Goal: Transaction & Acquisition: Purchase product/service

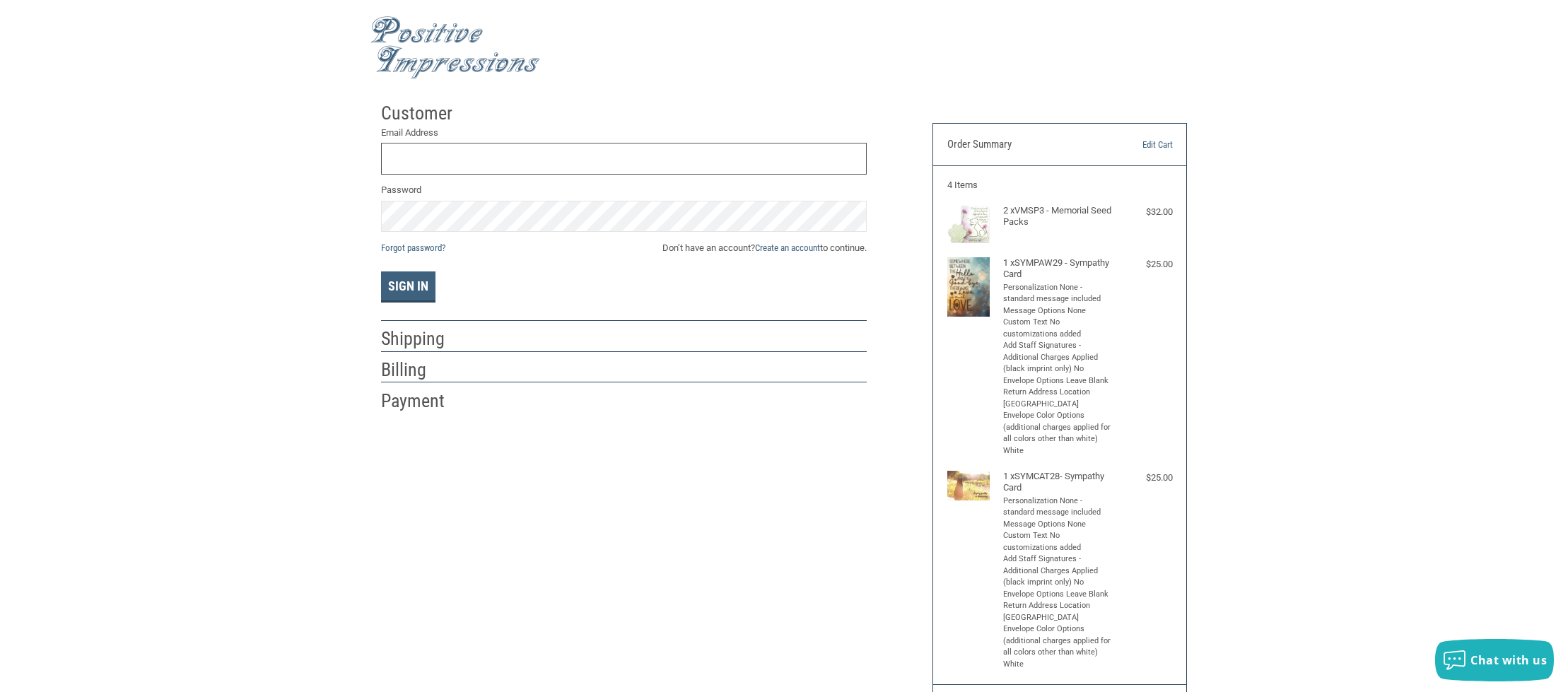
click at [461, 164] on input "Email Address" at bounding box center [623, 159] width 486 height 32
type input "[EMAIL_ADDRESS][DOMAIN_NAME]"
click at [402, 282] on button "Sign In" at bounding box center [408, 287] width 54 height 31
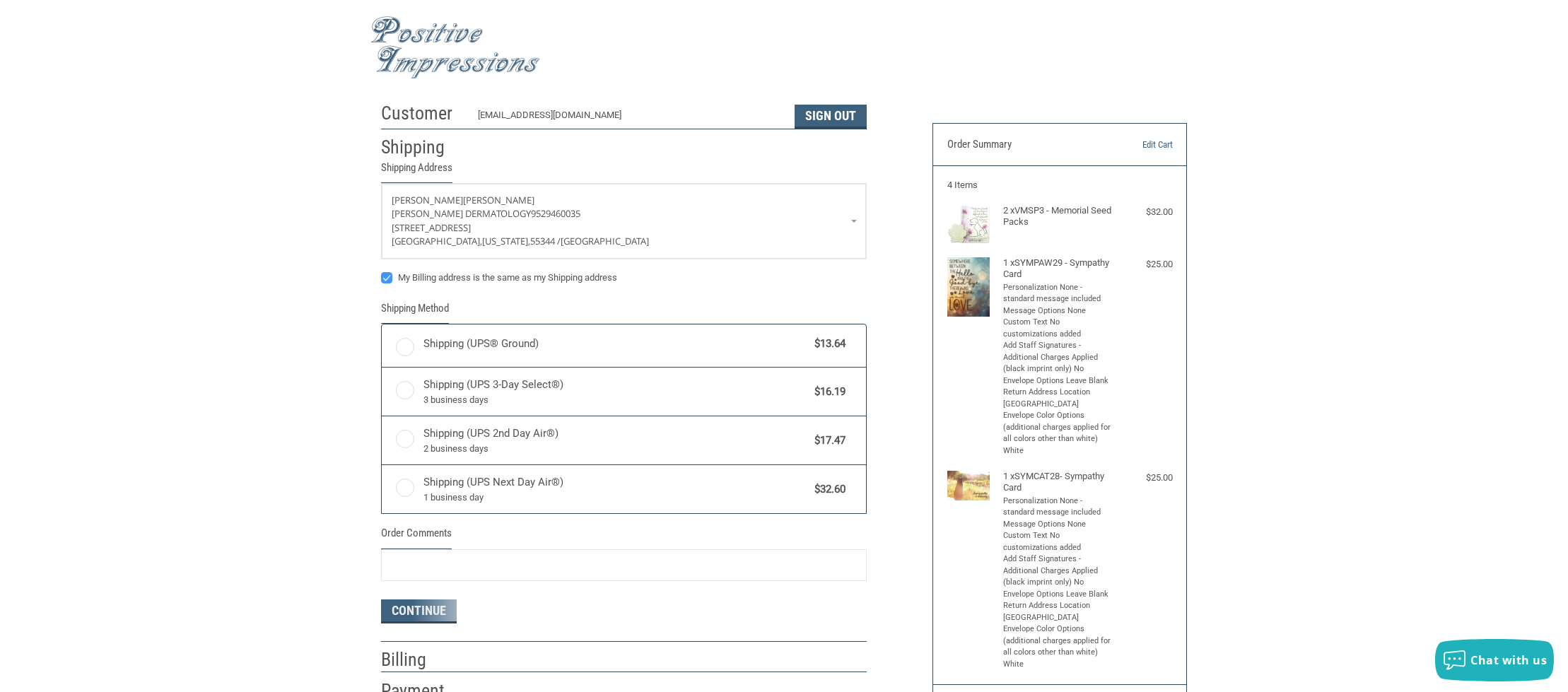
radio input "true"
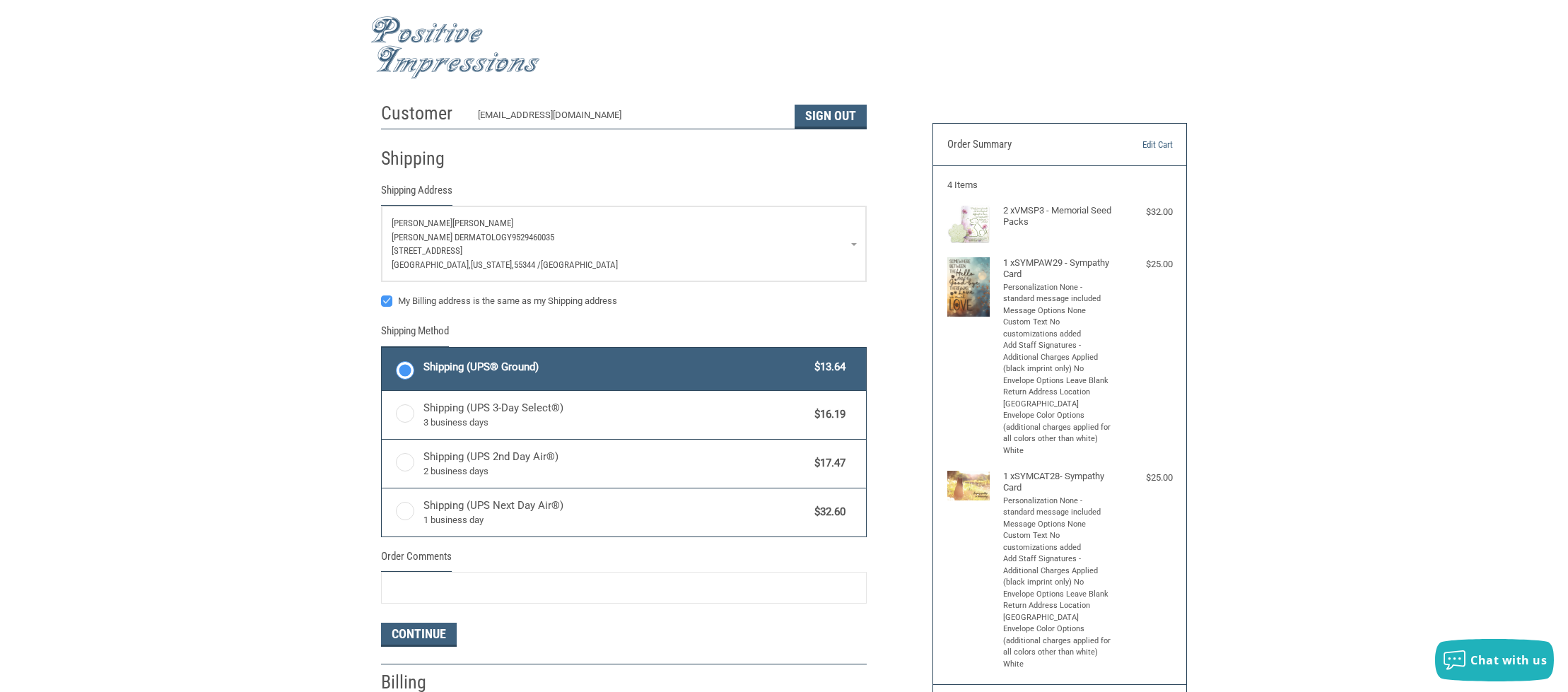
click at [859, 241] on link "[PERSON_NAME] Dermatology 9529460035 [STREET_ADDRESS][US_STATE]" at bounding box center [623, 243] width 484 height 75
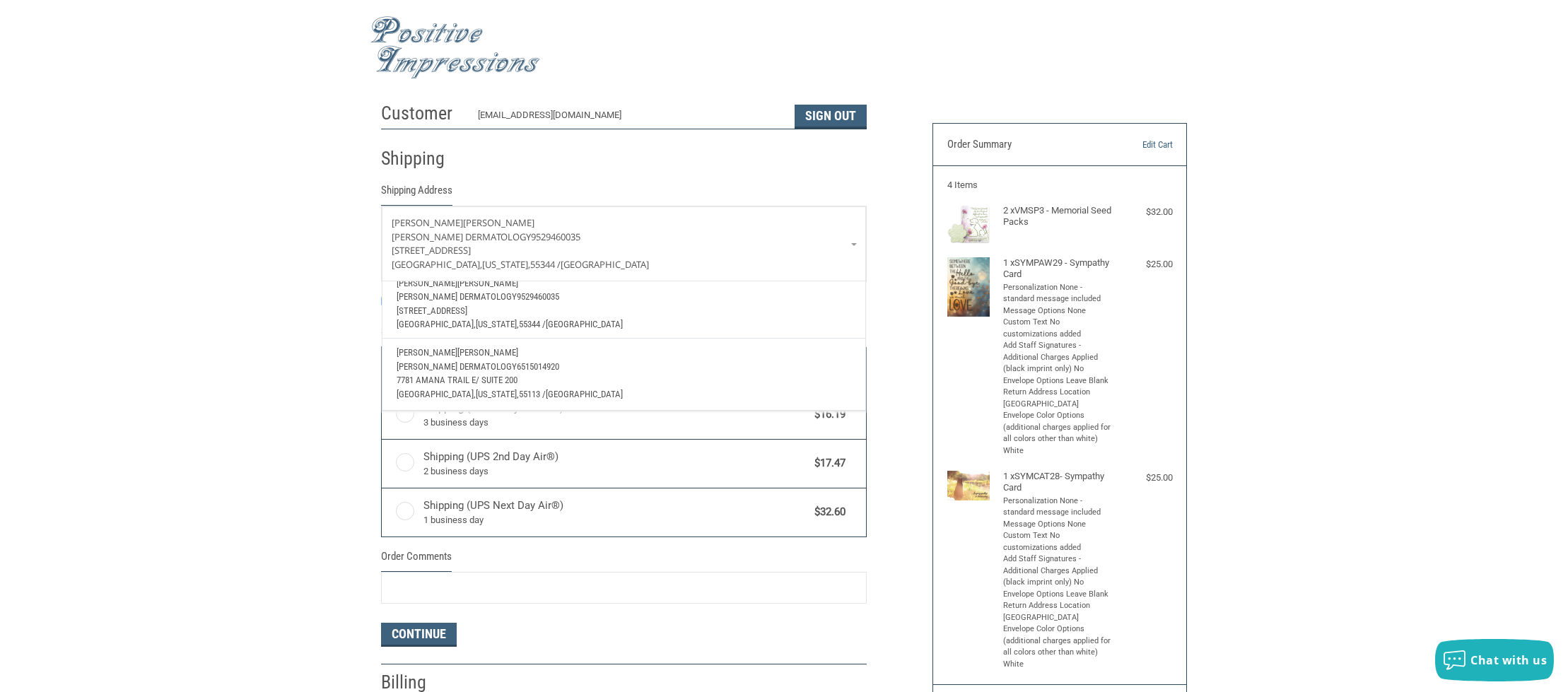
scroll to position [52, 0]
click at [517, 361] on span "6515014920" at bounding box center [538, 366] width 42 height 11
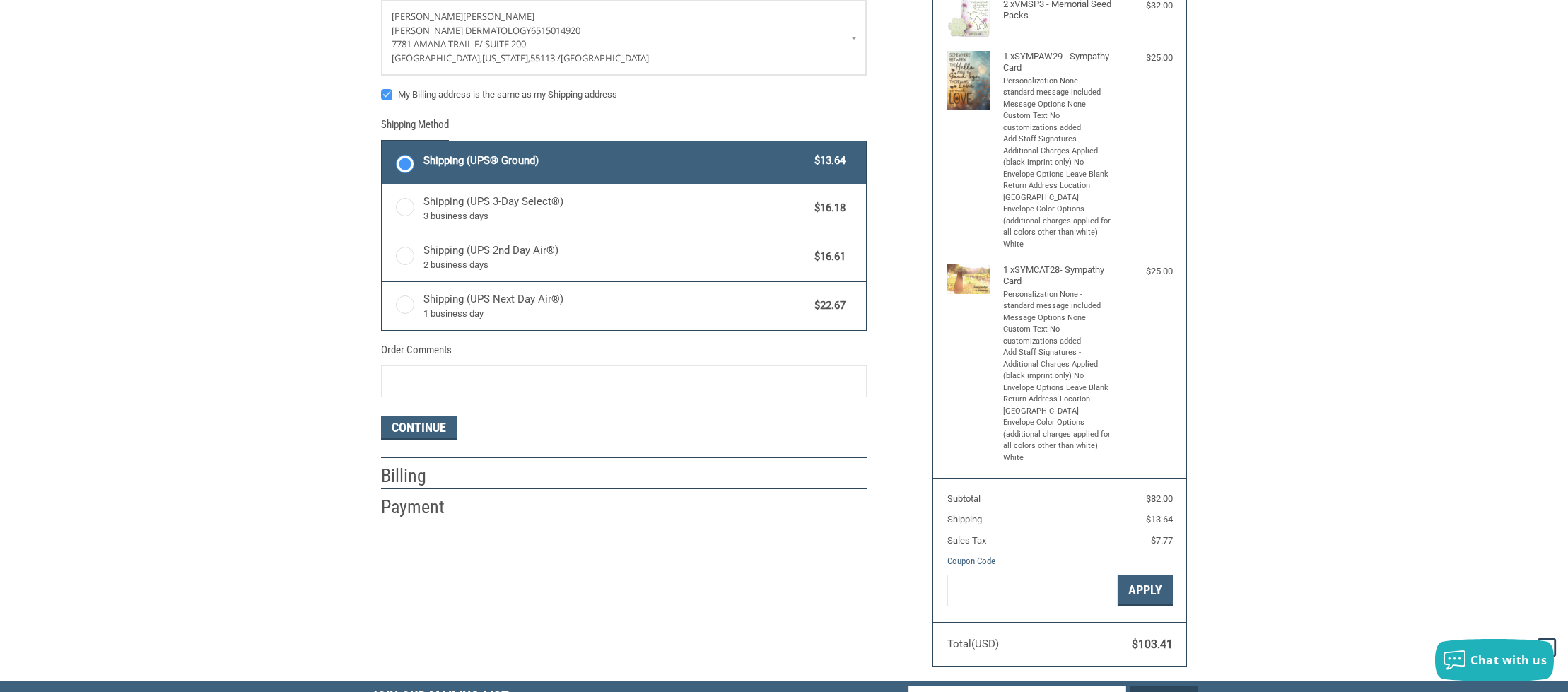
scroll to position [212, 0]
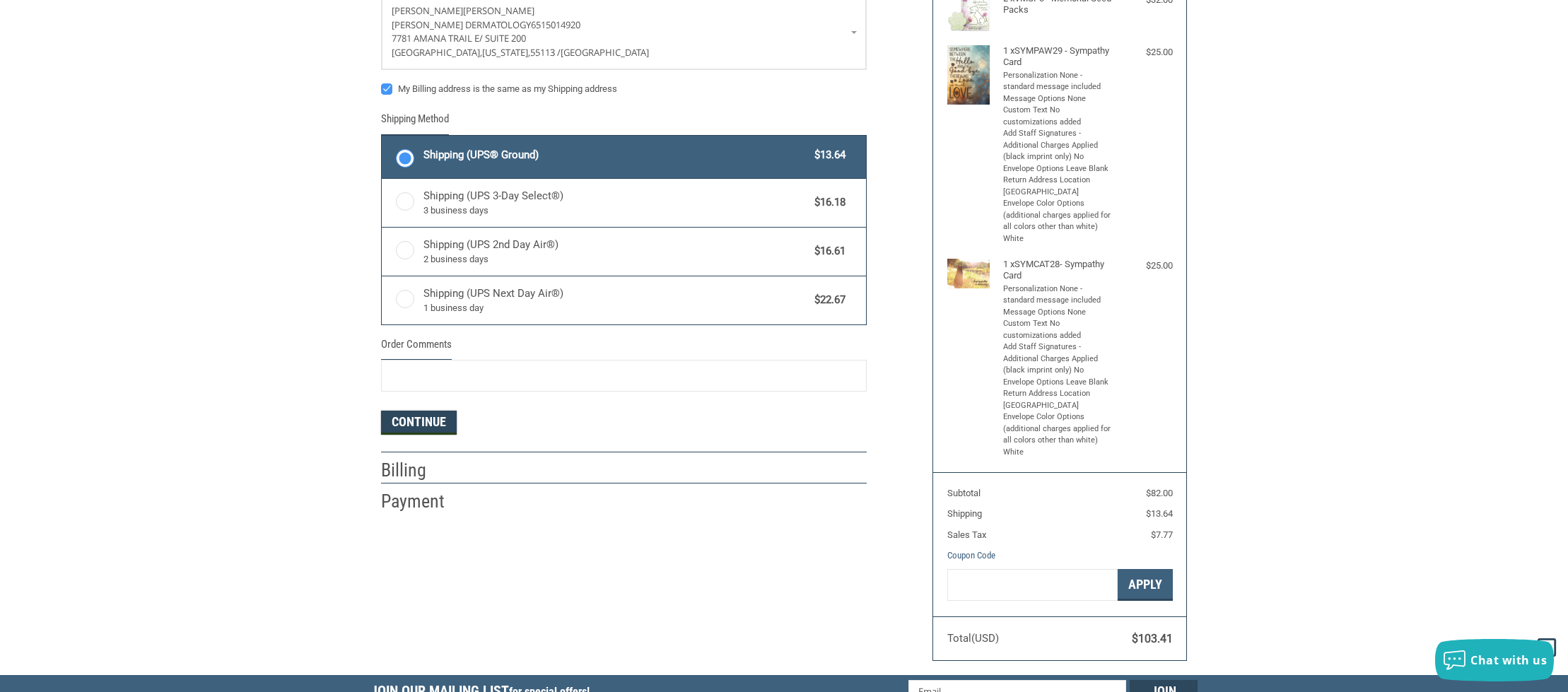
click at [432, 425] on button "Continue" at bounding box center [418, 422] width 75 height 24
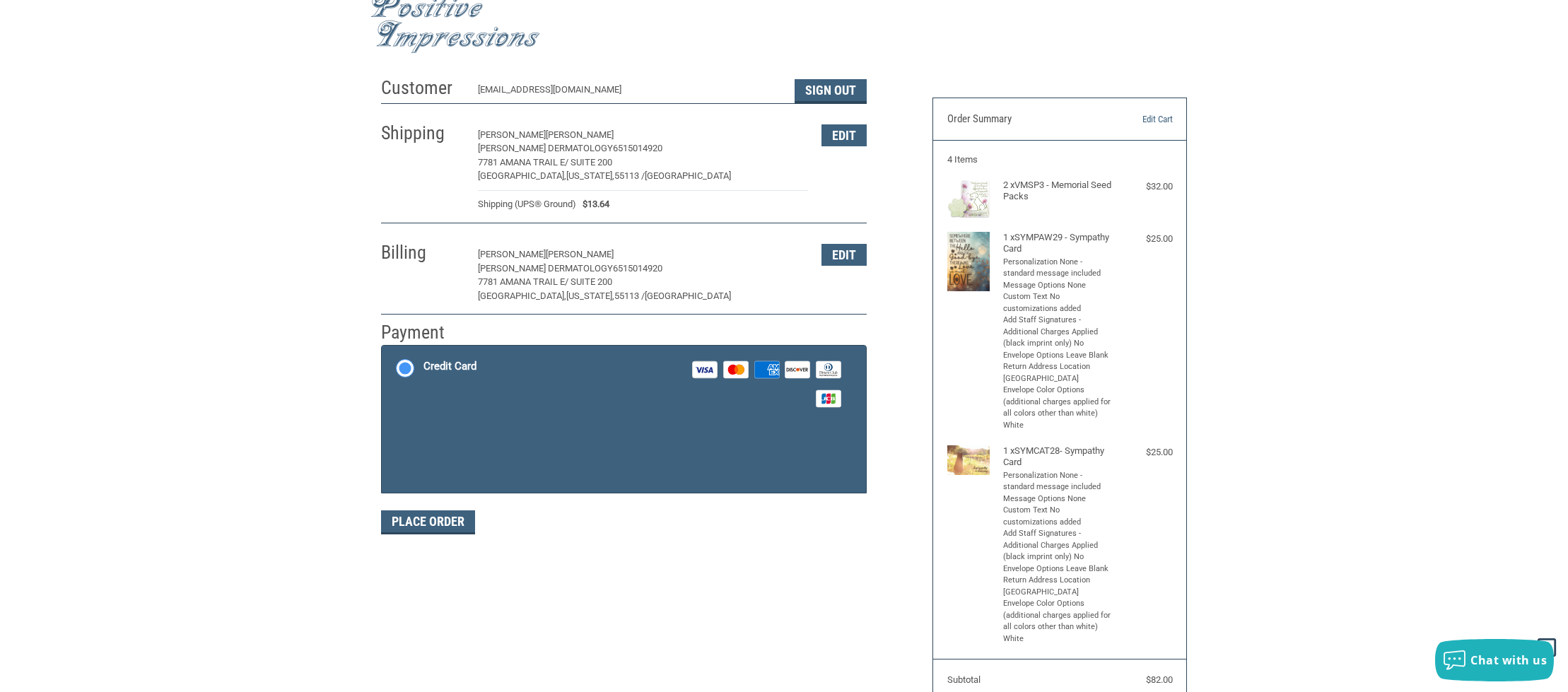
scroll to position [0, 0]
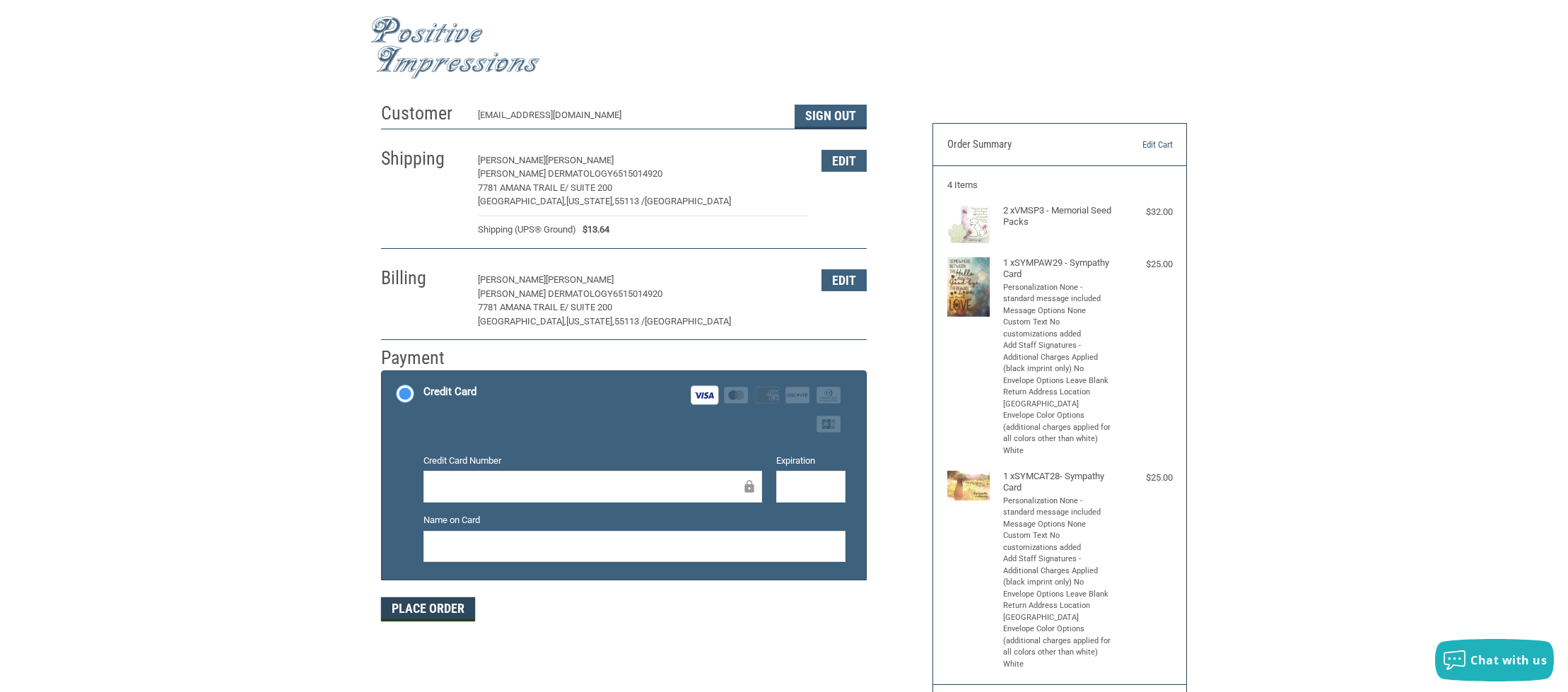
click at [433, 611] on button "Place Order" at bounding box center [427, 610] width 94 height 24
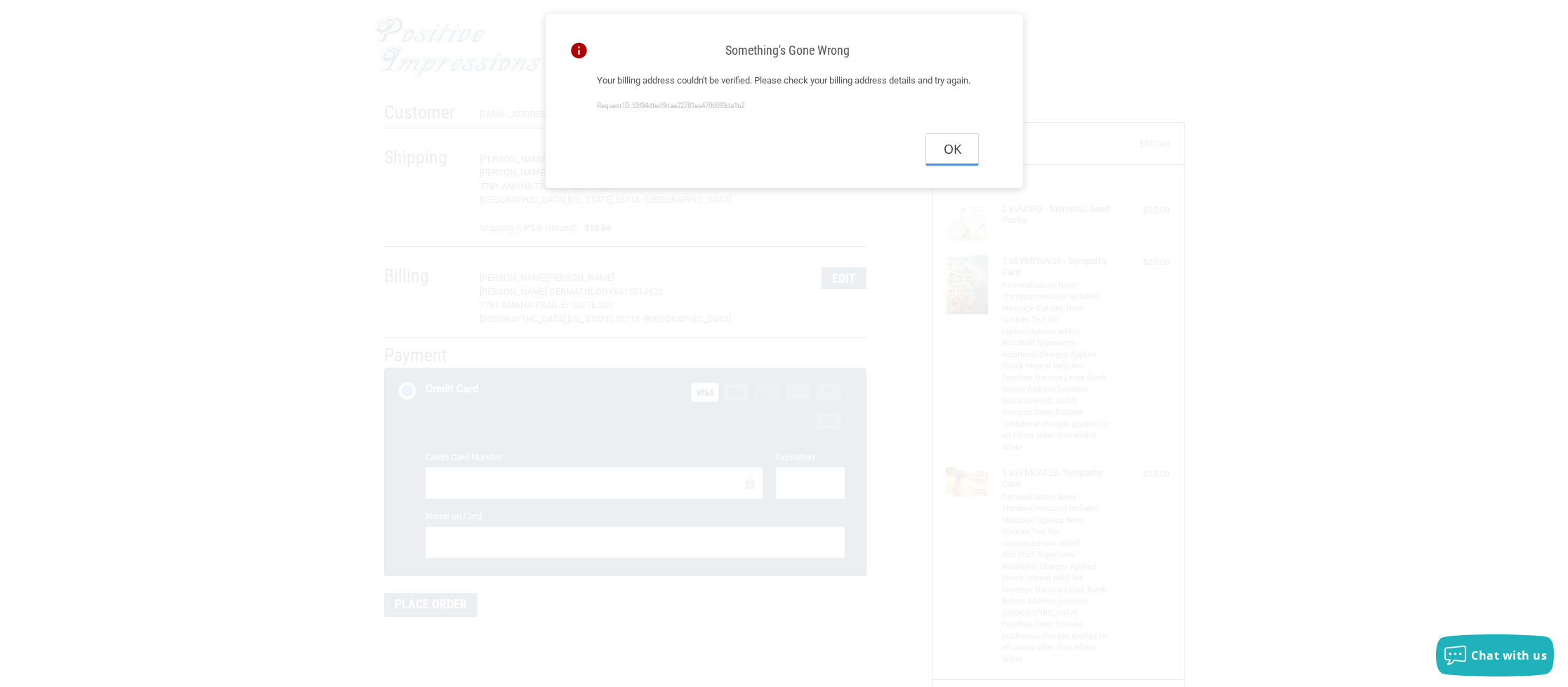
click at [951, 166] on button "Ok" at bounding box center [952, 150] width 52 height 32
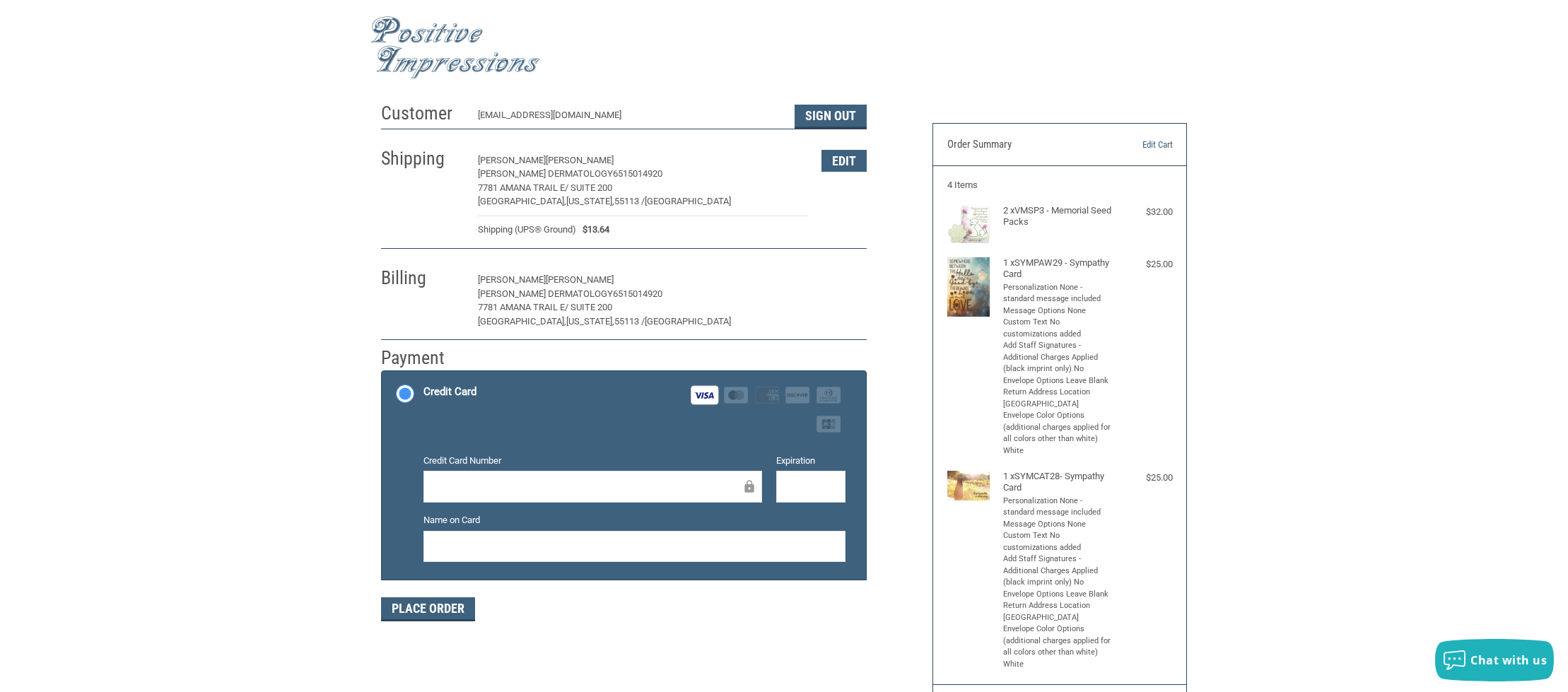
click at [862, 276] on button "Edit" at bounding box center [843, 281] width 45 height 22
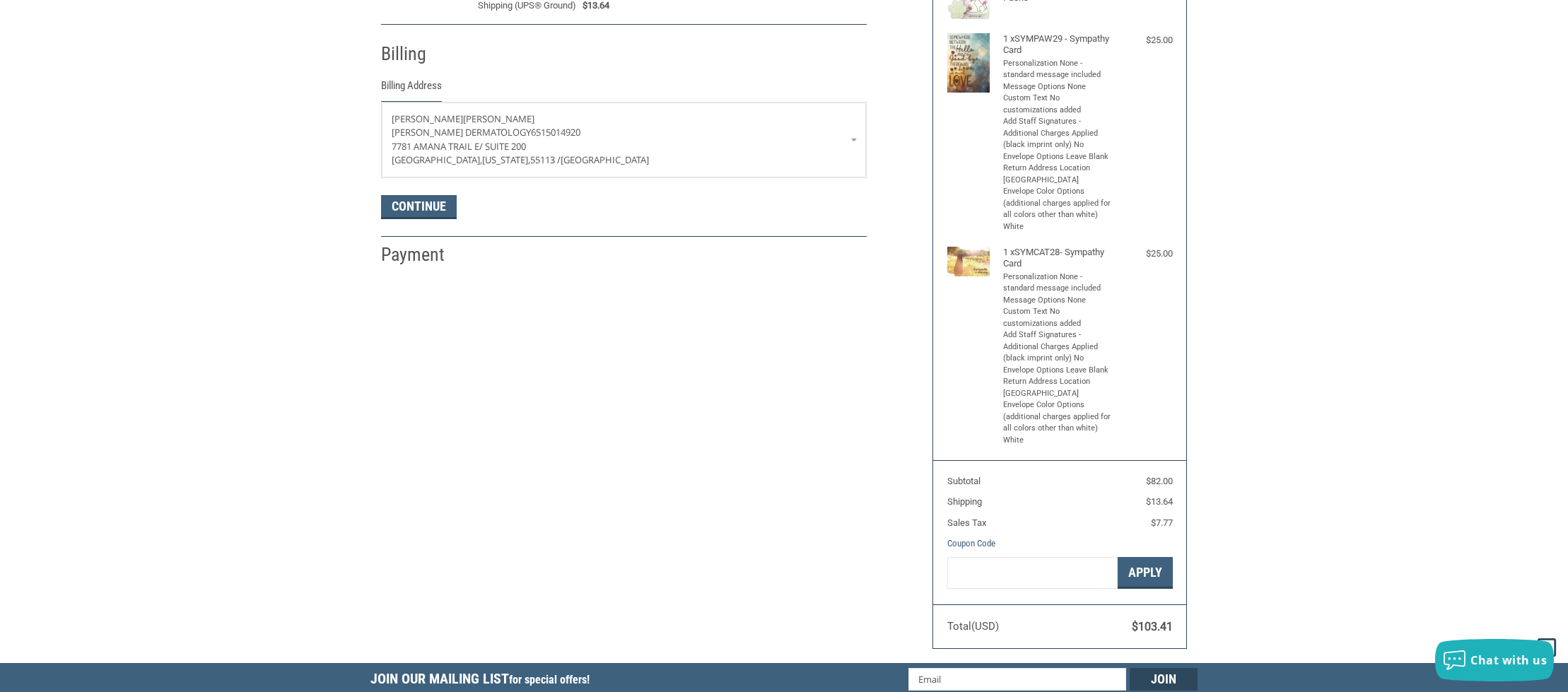
scroll to position [249, 0]
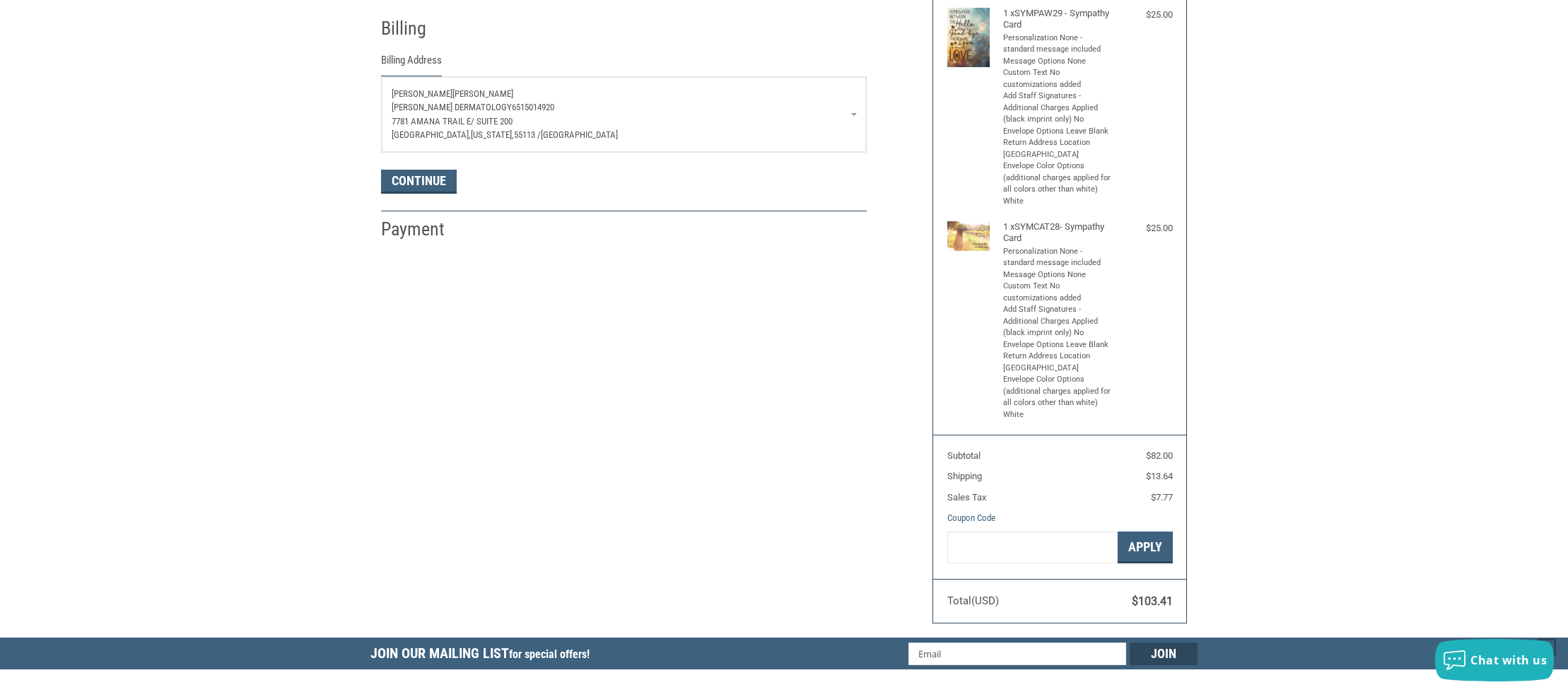
click at [850, 110] on p "[PERSON_NAME] Dermatology 6515014920" at bounding box center [624, 107] width 464 height 14
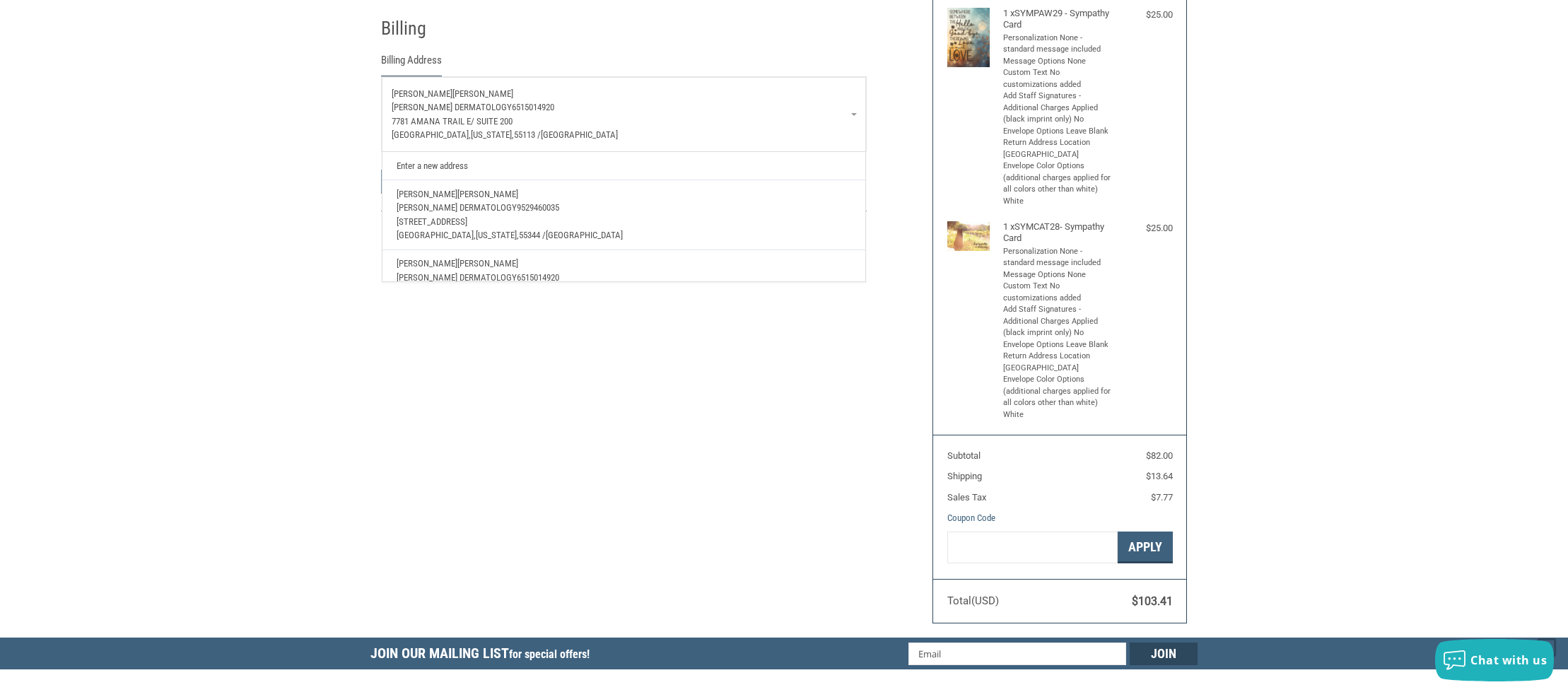
click at [467, 218] on span "[STREET_ADDRESS]" at bounding box center [431, 221] width 70 height 11
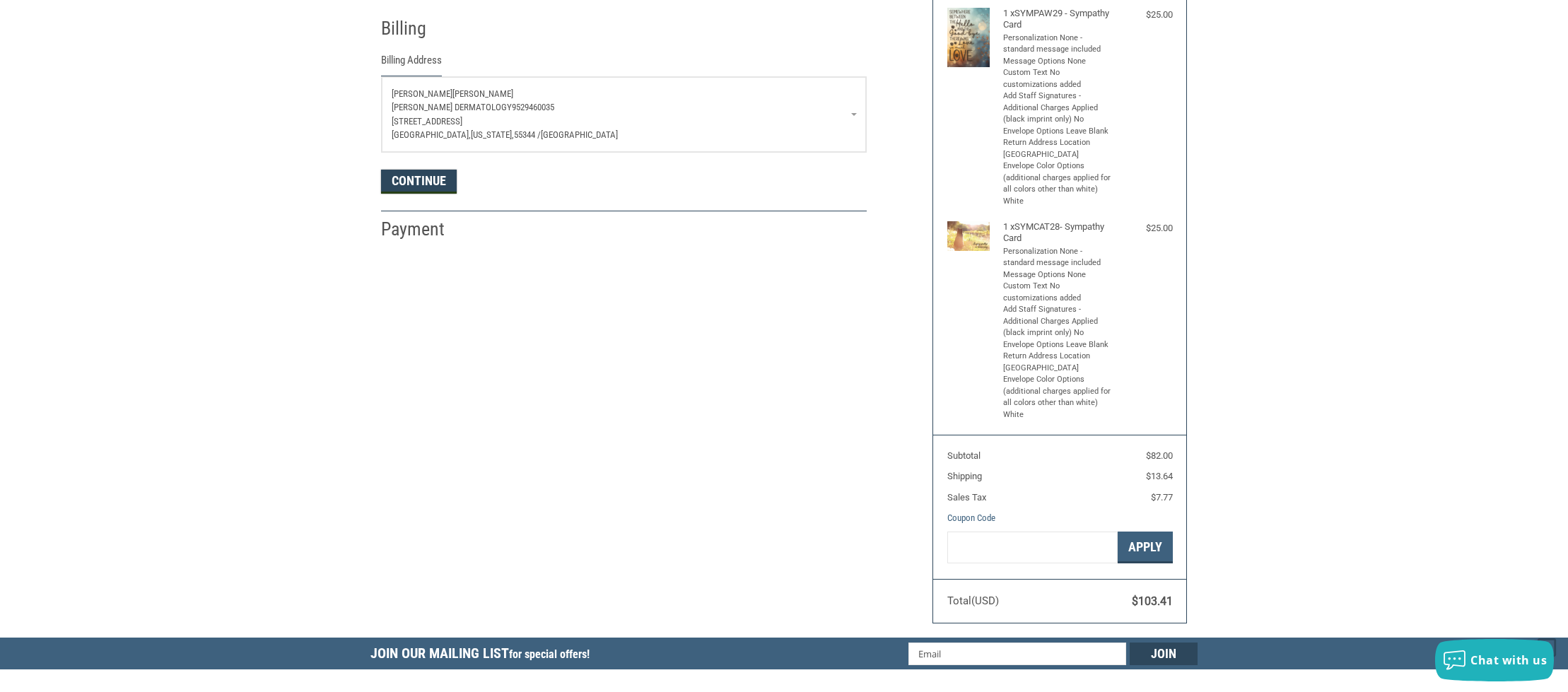
click at [402, 184] on button "Continue" at bounding box center [418, 181] width 75 height 24
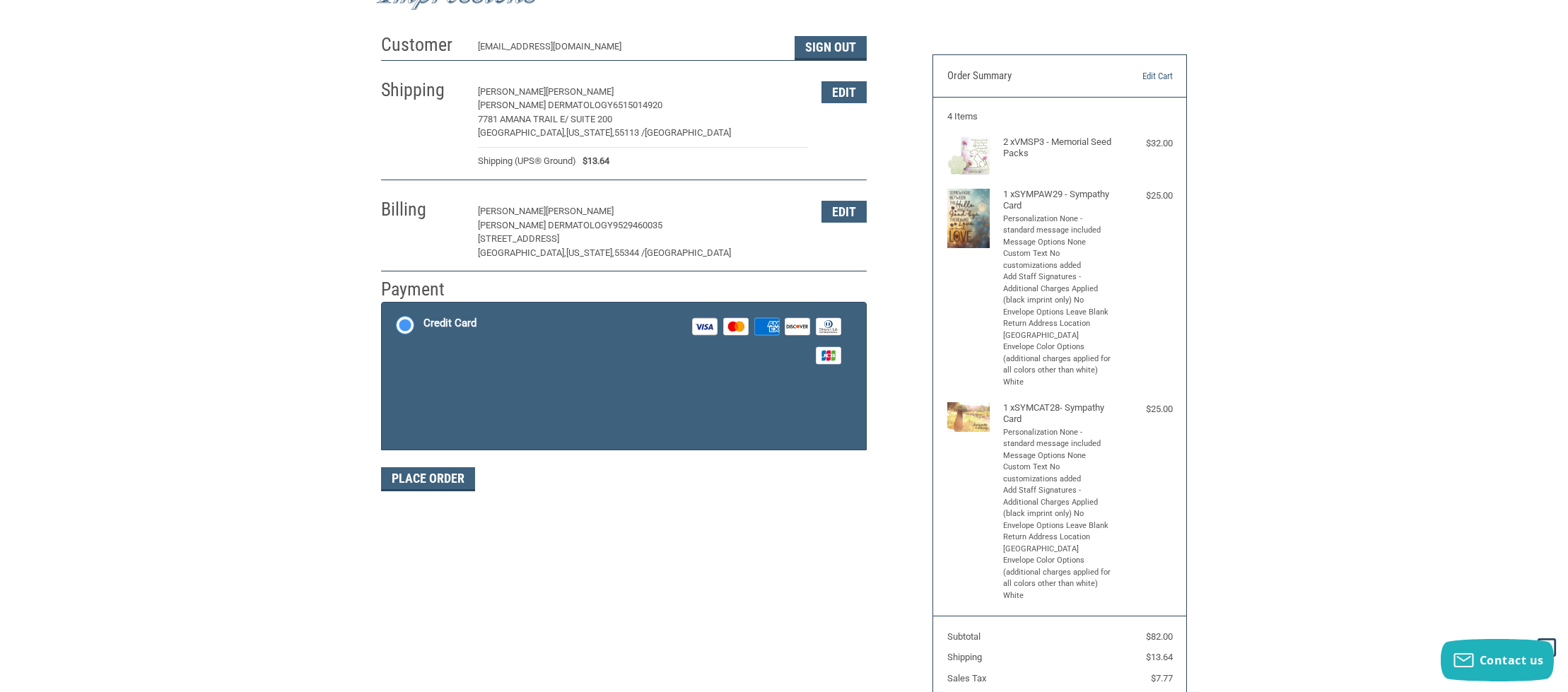
scroll to position [62, 0]
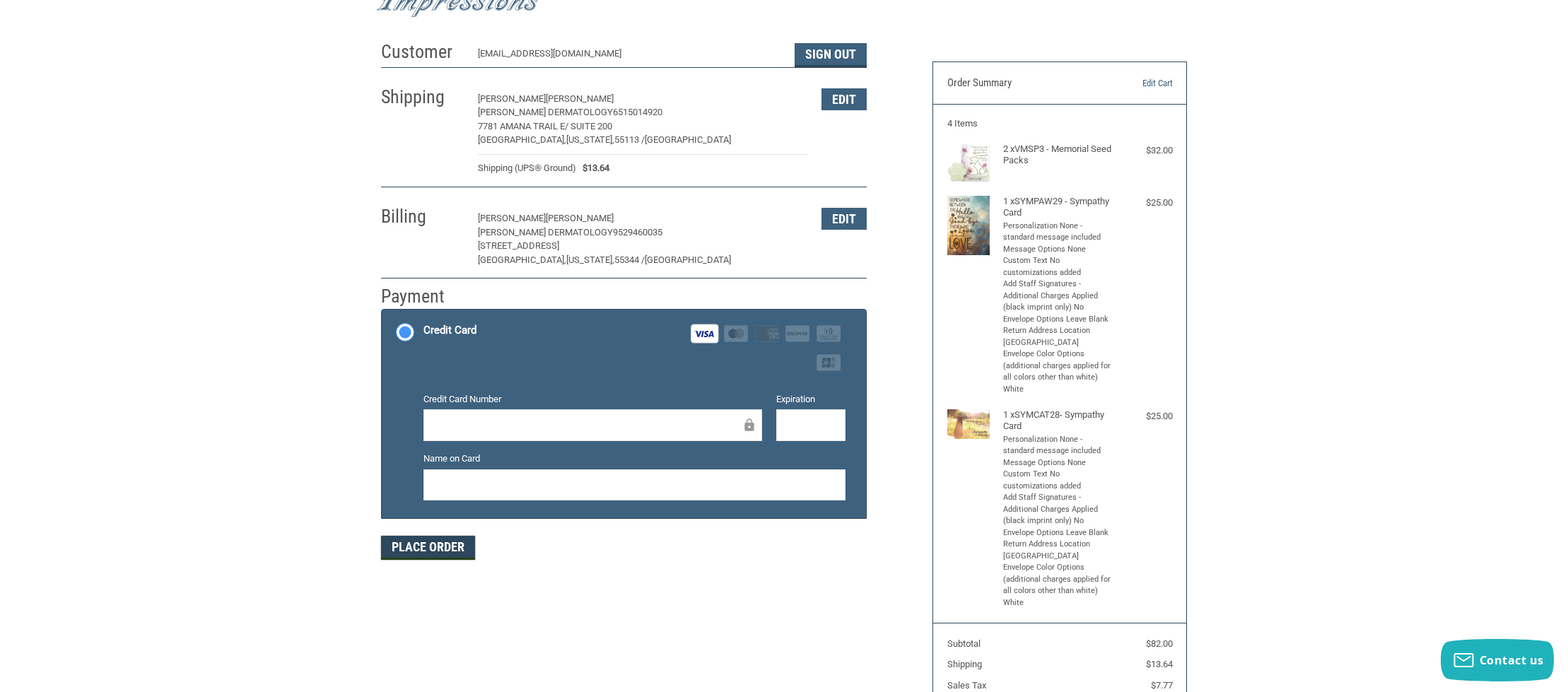
click at [407, 551] on button "Place Order" at bounding box center [427, 548] width 94 height 24
